Goal: Check status: Check status

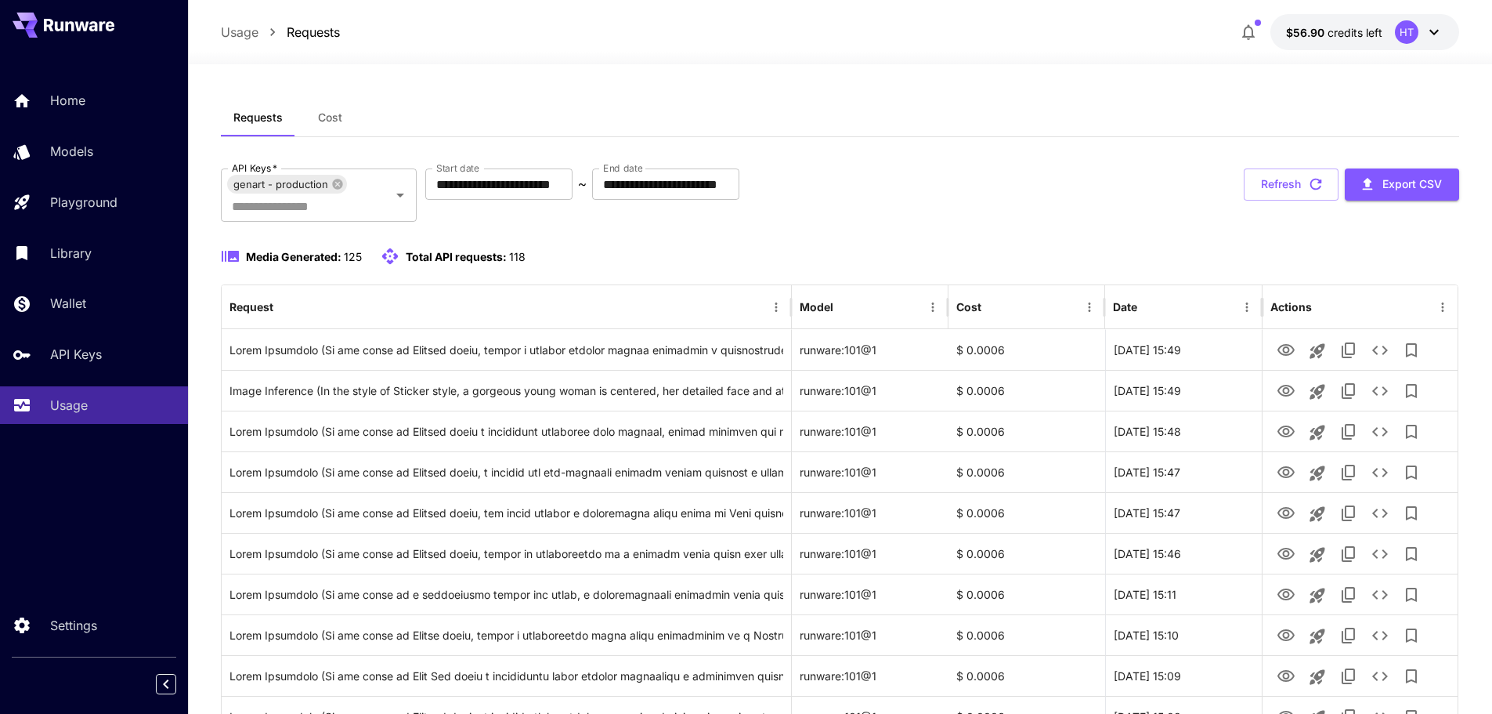
click at [345, 120] on button "Cost" at bounding box center [330, 118] width 71 height 38
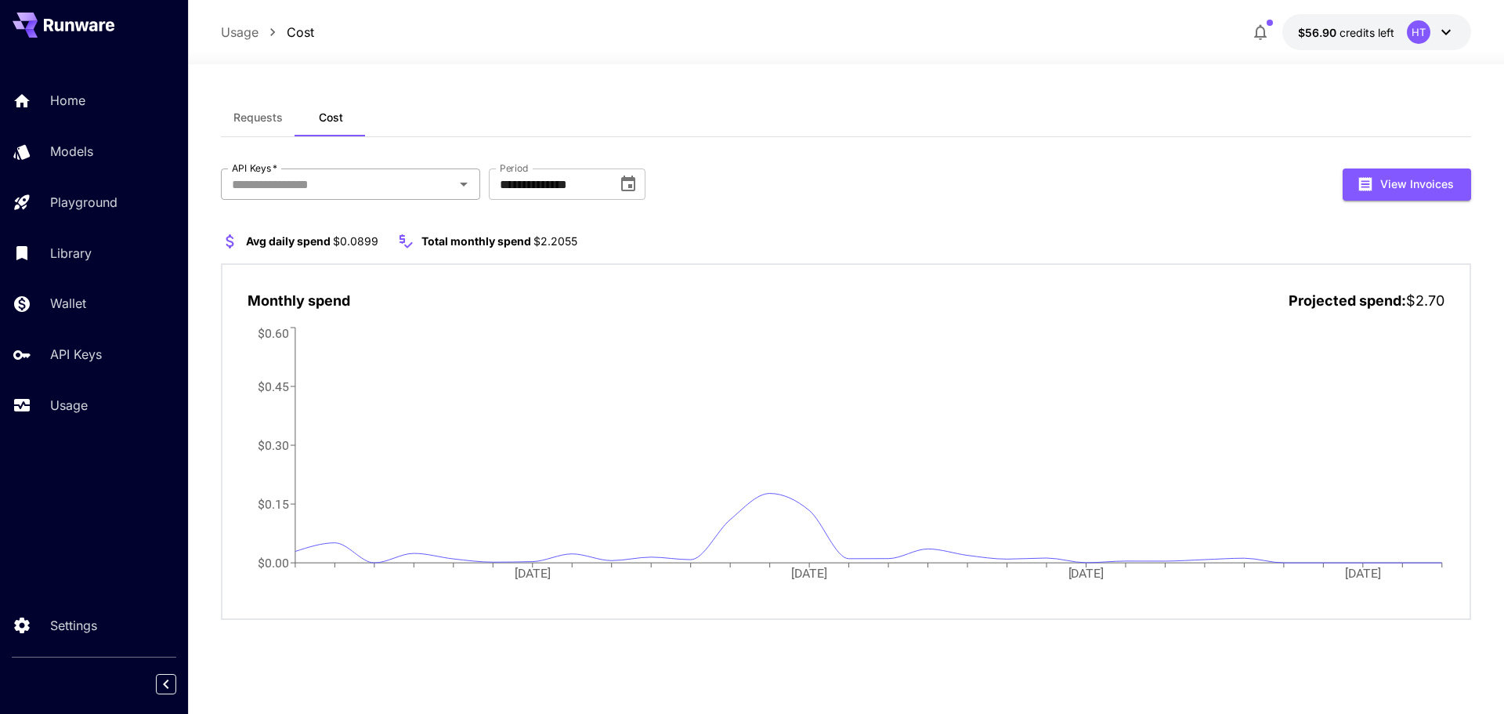
click at [389, 195] on div "API Keys   *" at bounding box center [350, 183] width 259 height 31
click at [360, 236] on li "genart - production" at bounding box center [350, 225] width 259 height 39
drag, startPoint x: 548, startPoint y: 244, endPoint x: 566, endPoint y: 241, distance: 18.3
click at [566, 241] on span "$0.7797" at bounding box center [552, 240] width 43 height 13
click at [689, 253] on div "Avg daily spend $0.0318 Total monthly spend $0.7797 Monthly spend Projected spe…" at bounding box center [846, 426] width 1250 height 389
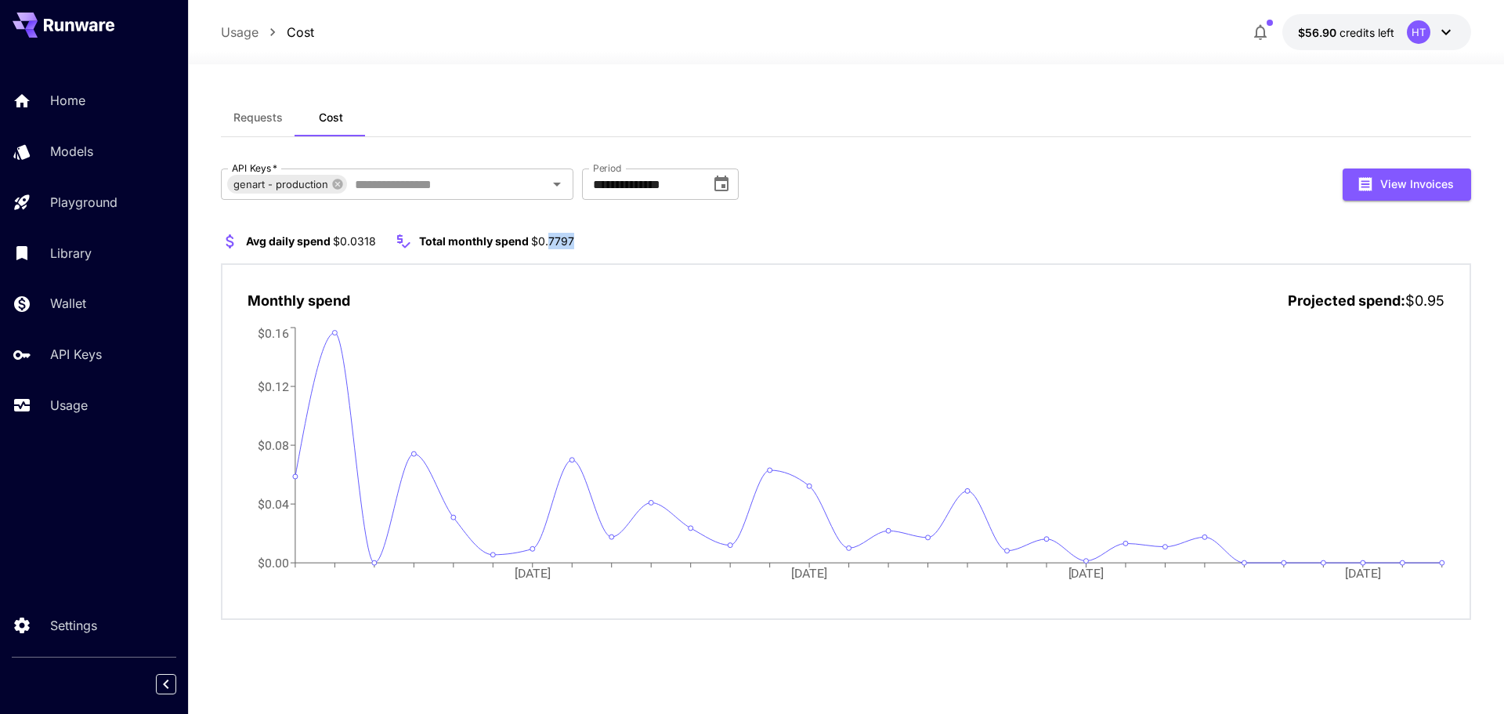
drag, startPoint x: 546, startPoint y: 236, endPoint x: 604, endPoint y: 240, distance: 58.1
click at [604, 240] on section "Avg daily spend $0.0318 Total monthly spend $0.7797" at bounding box center [846, 241] width 1250 height 19
